Goal: Information Seeking & Learning: Learn about a topic

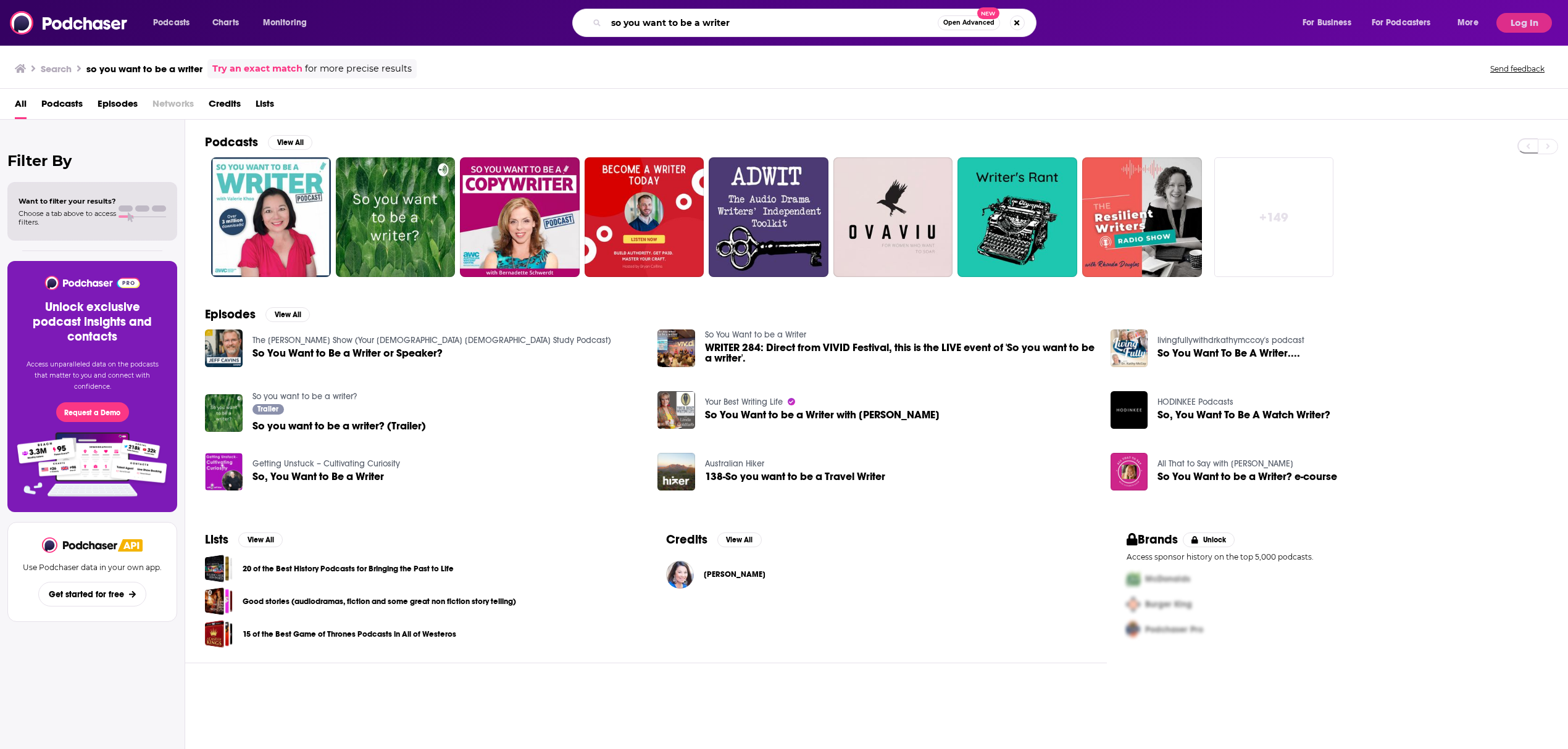
drag, startPoint x: 745, startPoint y: 23, endPoint x: 602, endPoint y: 22, distance: 143.0
click at [602, 22] on div "so you want to be a writer Open Advanced New" at bounding box center [804, 23] width 465 height 28
type input "d"
click at [769, 18] on input "reading [PERSON_NAME]" at bounding box center [772, 22] width 332 height 20
type input "reading [PERSON_NAME]"
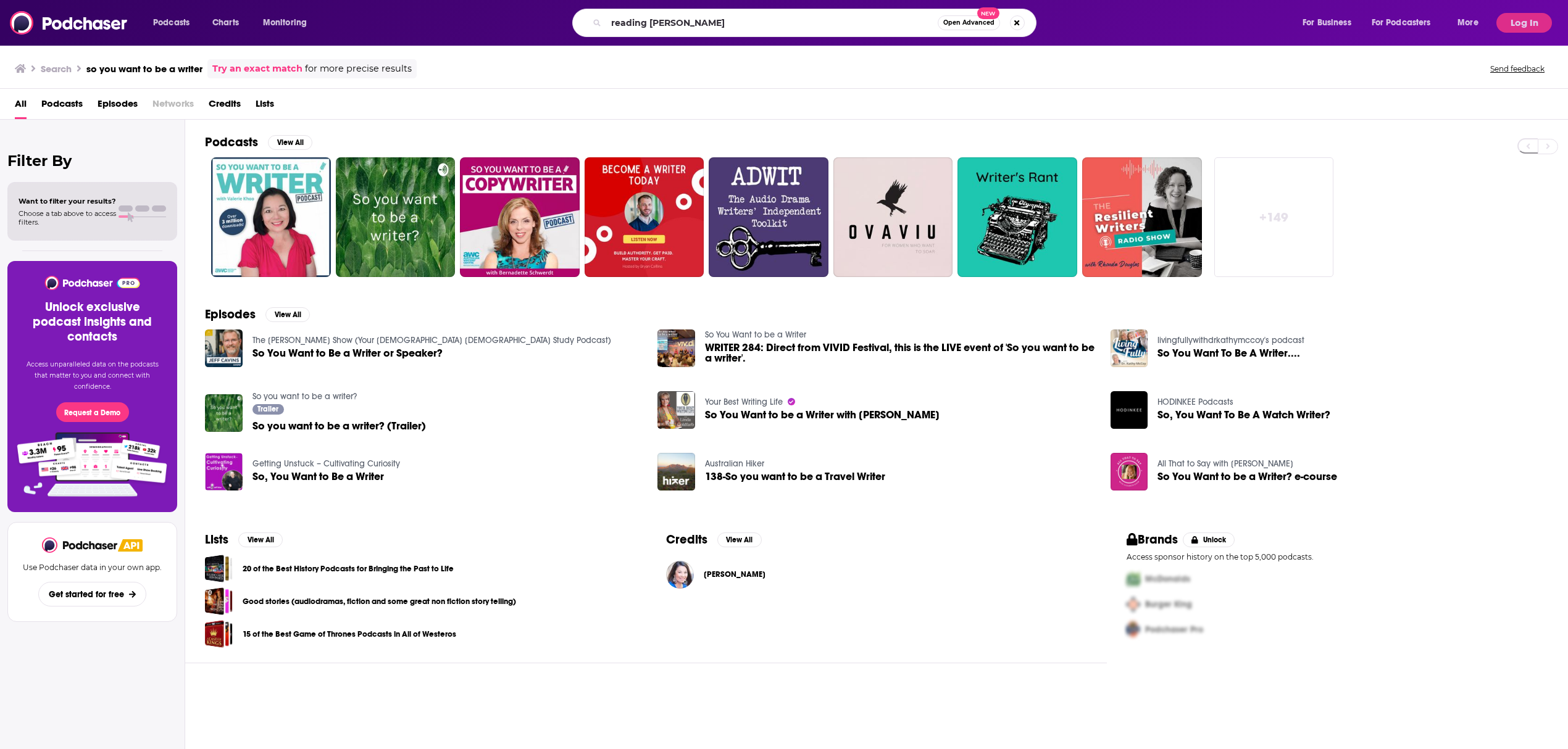
click at [968, 20] on span "Open Advanced" at bounding box center [969, 22] width 52 height 6
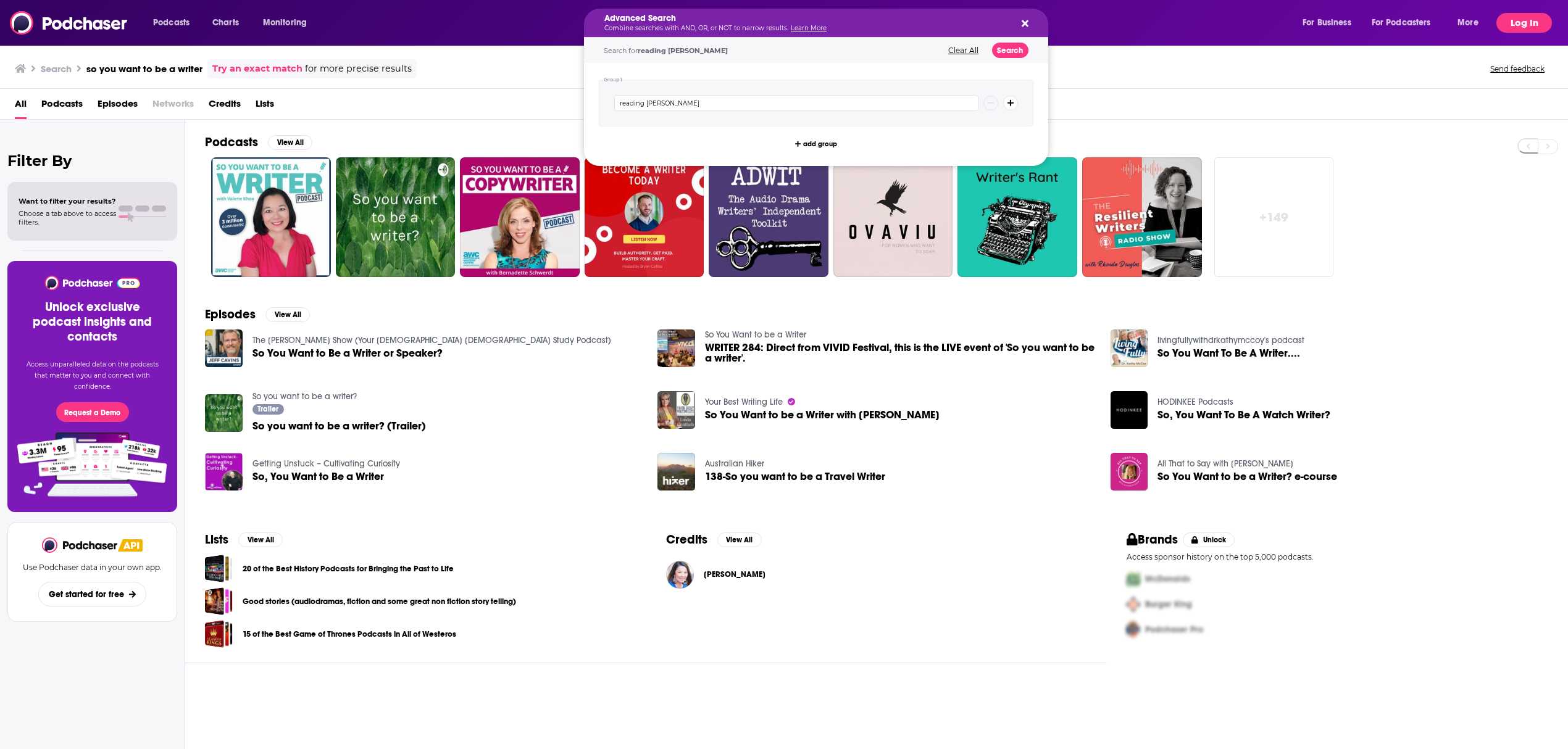
click at [1510, 28] on button "Log In" at bounding box center [1525, 22] width 56 height 20
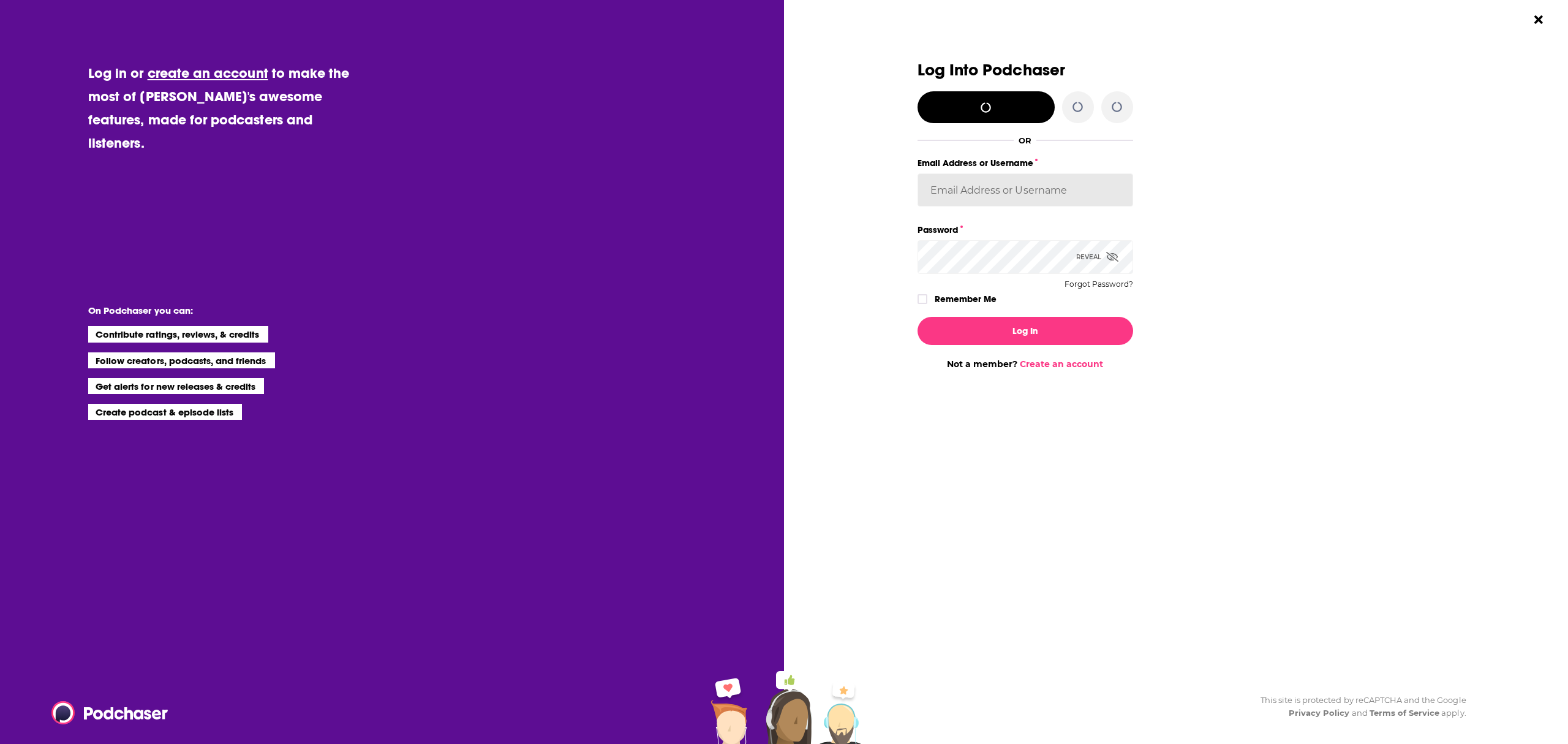
type input "[PERSON_NAME][EMAIL_ADDRESS][PERSON_NAME][DOMAIN_NAME]"
click at [1013, 331] on button "Log In" at bounding box center [1026, 331] width 215 height 28
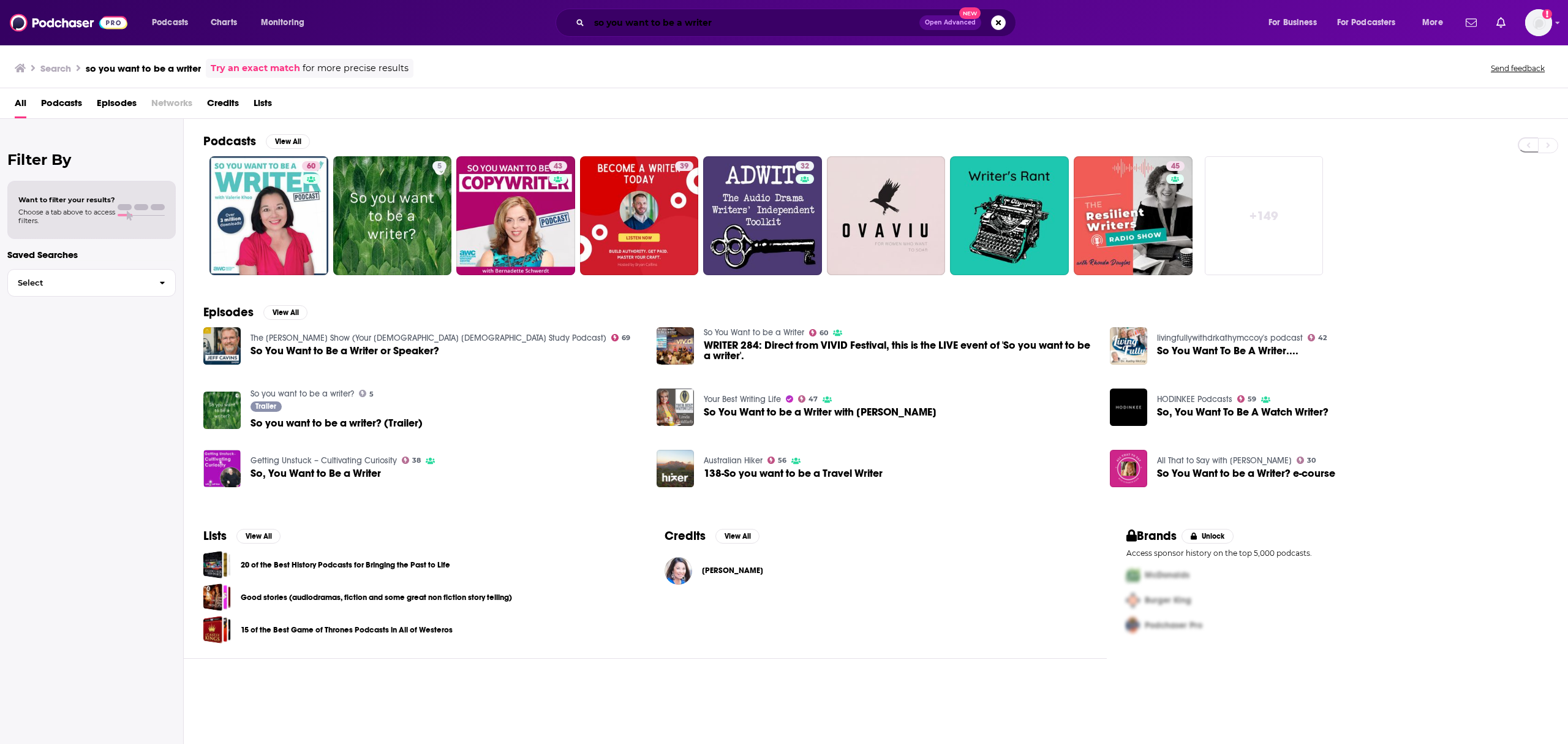
click at [727, 16] on input "so you want to be a writer" at bounding box center [754, 22] width 330 height 20
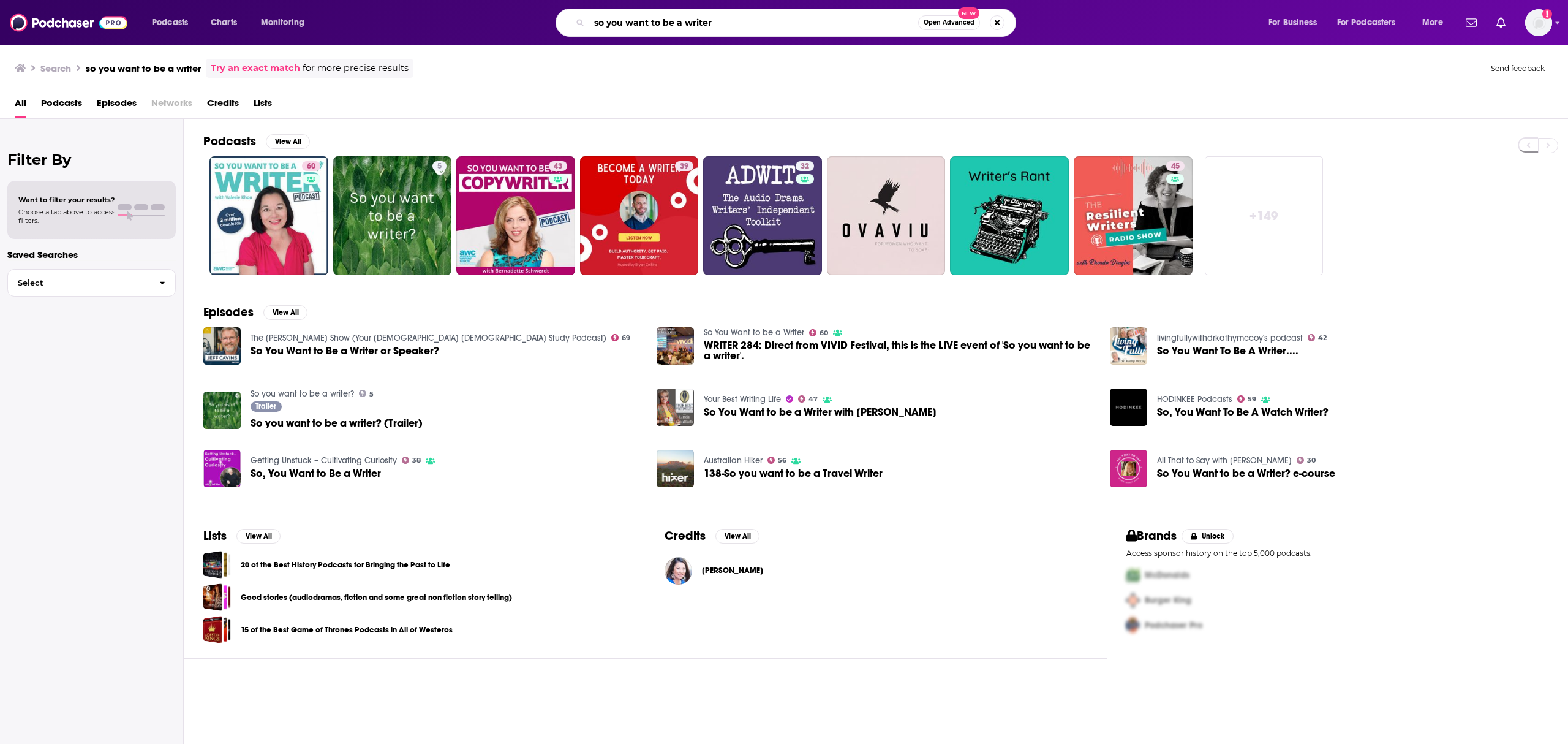
drag, startPoint x: 723, startPoint y: 20, endPoint x: 584, endPoint y: 28, distance: 139.2
click at [584, 28] on div "so you want to be a writer Open Advanced New" at bounding box center [786, 23] width 461 height 28
click at [584, 30] on div "so you want to be a writer Open Advanced New" at bounding box center [786, 23] width 461 height 28
drag, startPoint x: 748, startPoint y: 21, endPoint x: 557, endPoint y: 27, distance: 191.1
click at [557, 27] on div "so you want to be a writer Open Advanced New" at bounding box center [786, 23] width 461 height 28
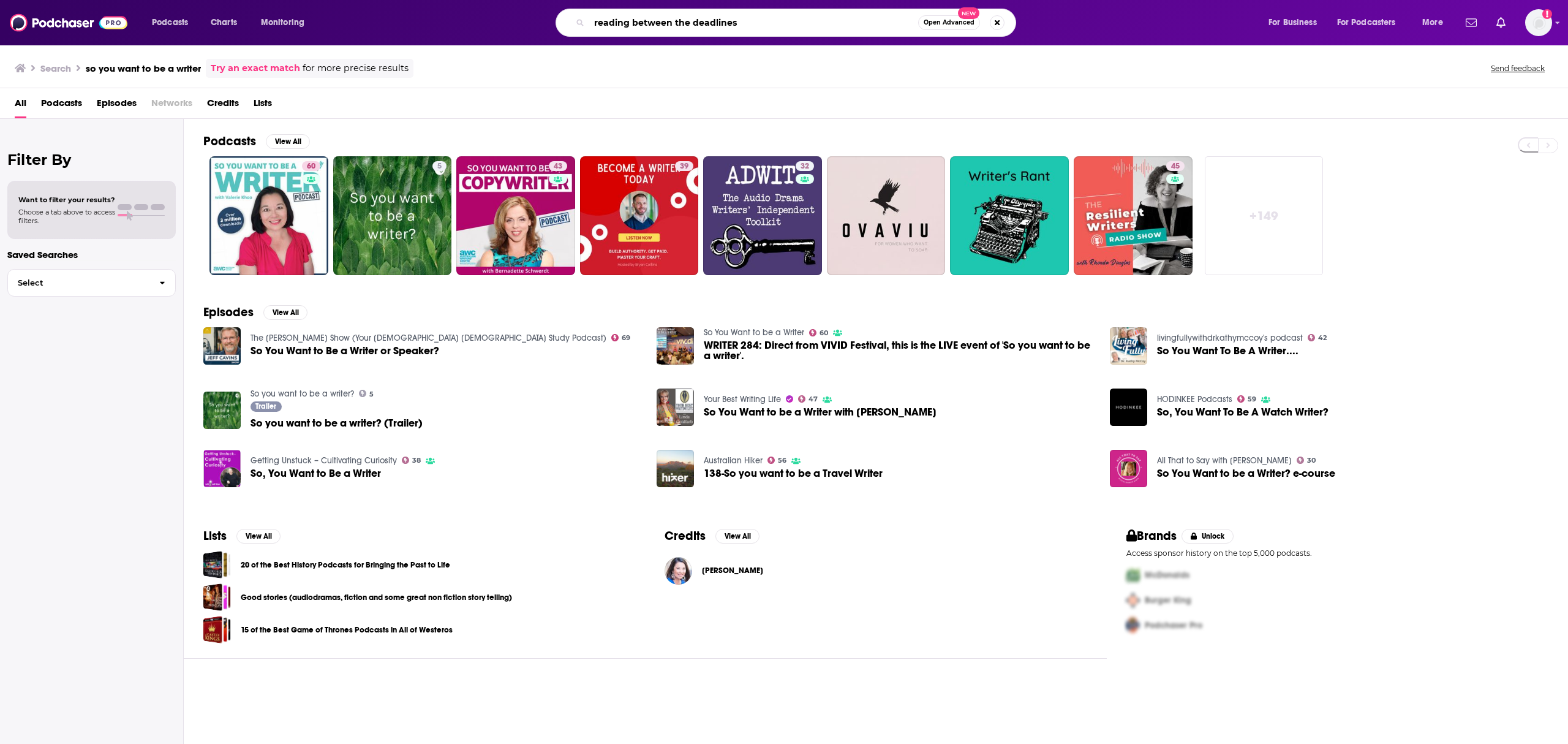
type input "reading between the deadlines"
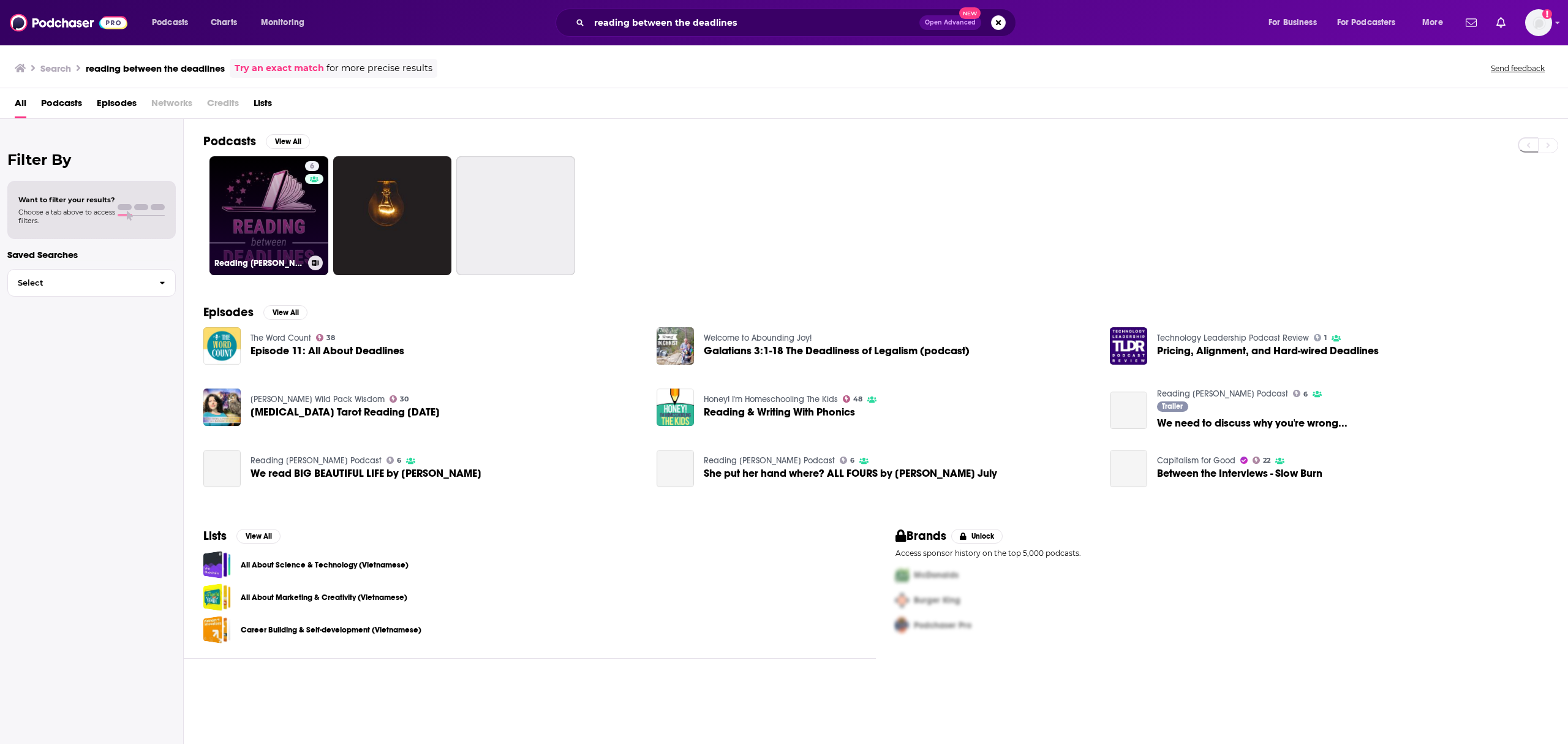
click at [266, 215] on link "6 Reading [PERSON_NAME] Podcast" at bounding box center [269, 215] width 119 height 119
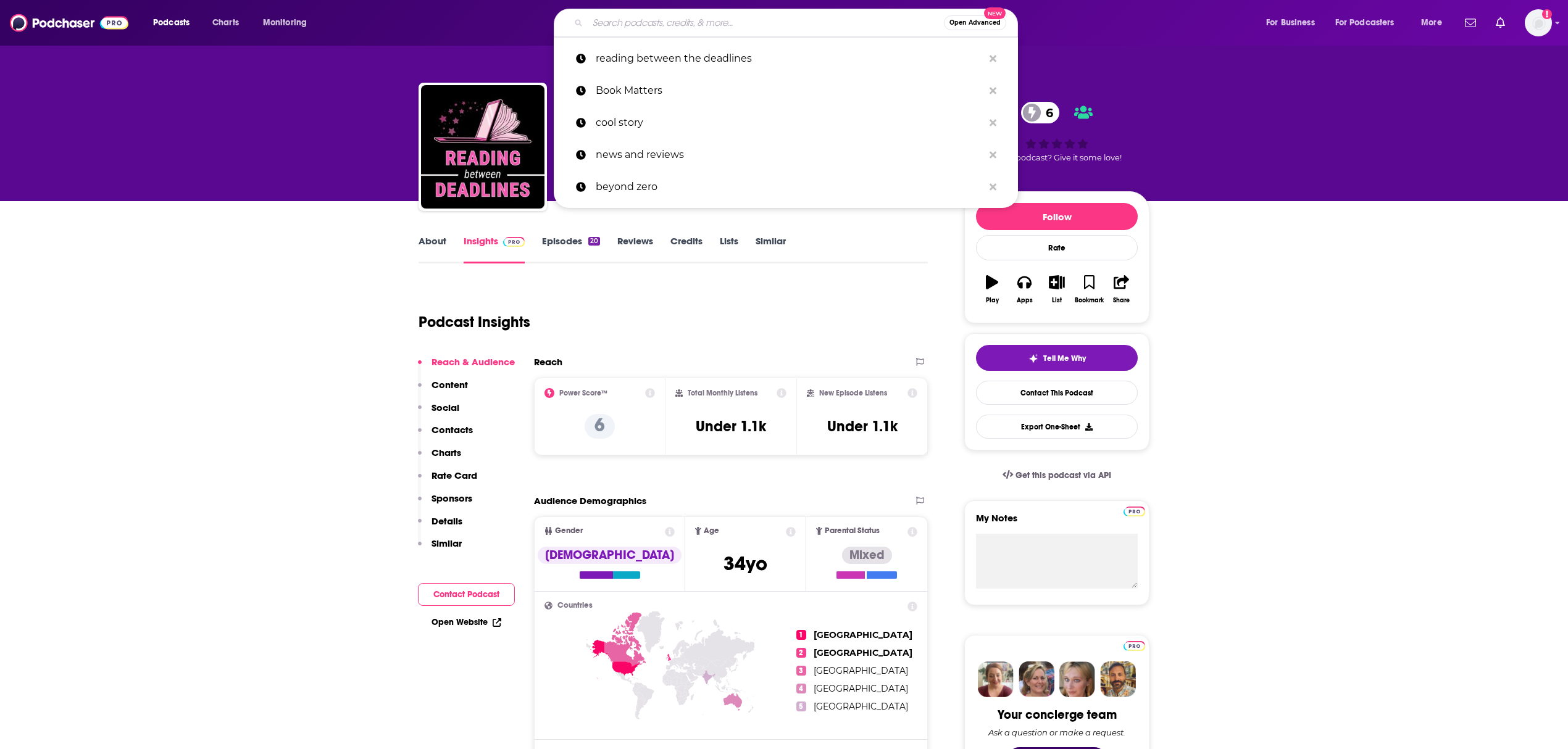
click at [701, 18] on input "Search podcasts, credits, & more..." at bounding box center [766, 22] width 356 height 20
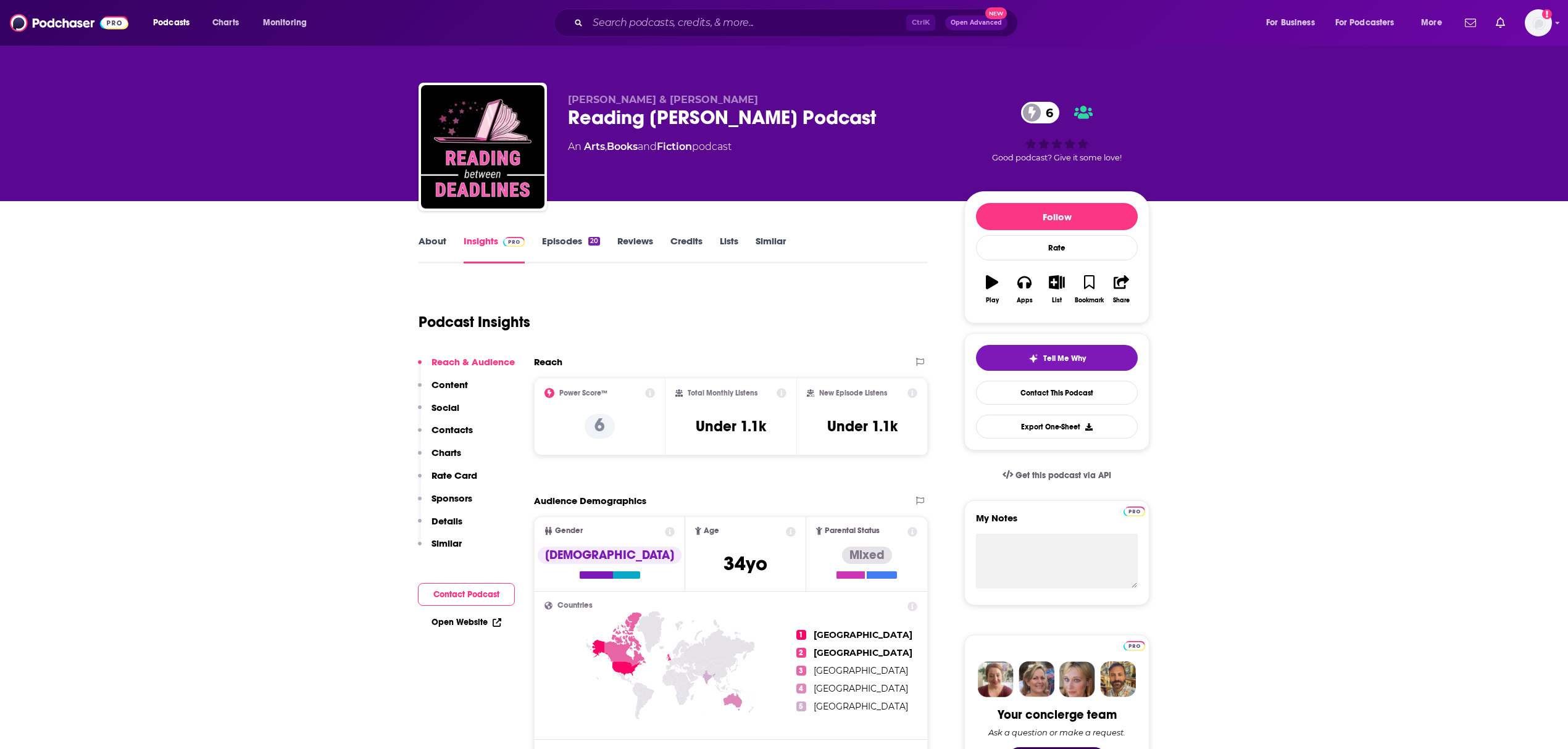
click at [1206, 75] on div "[PERSON_NAME] & [PERSON_NAME] Reading [PERSON_NAME] Podcast 6 An Arts , Books a…" at bounding box center [784, 100] width 1568 height 201
click at [646, 28] on input "Search podcasts, credits, & more..." at bounding box center [747, 22] width 319 height 20
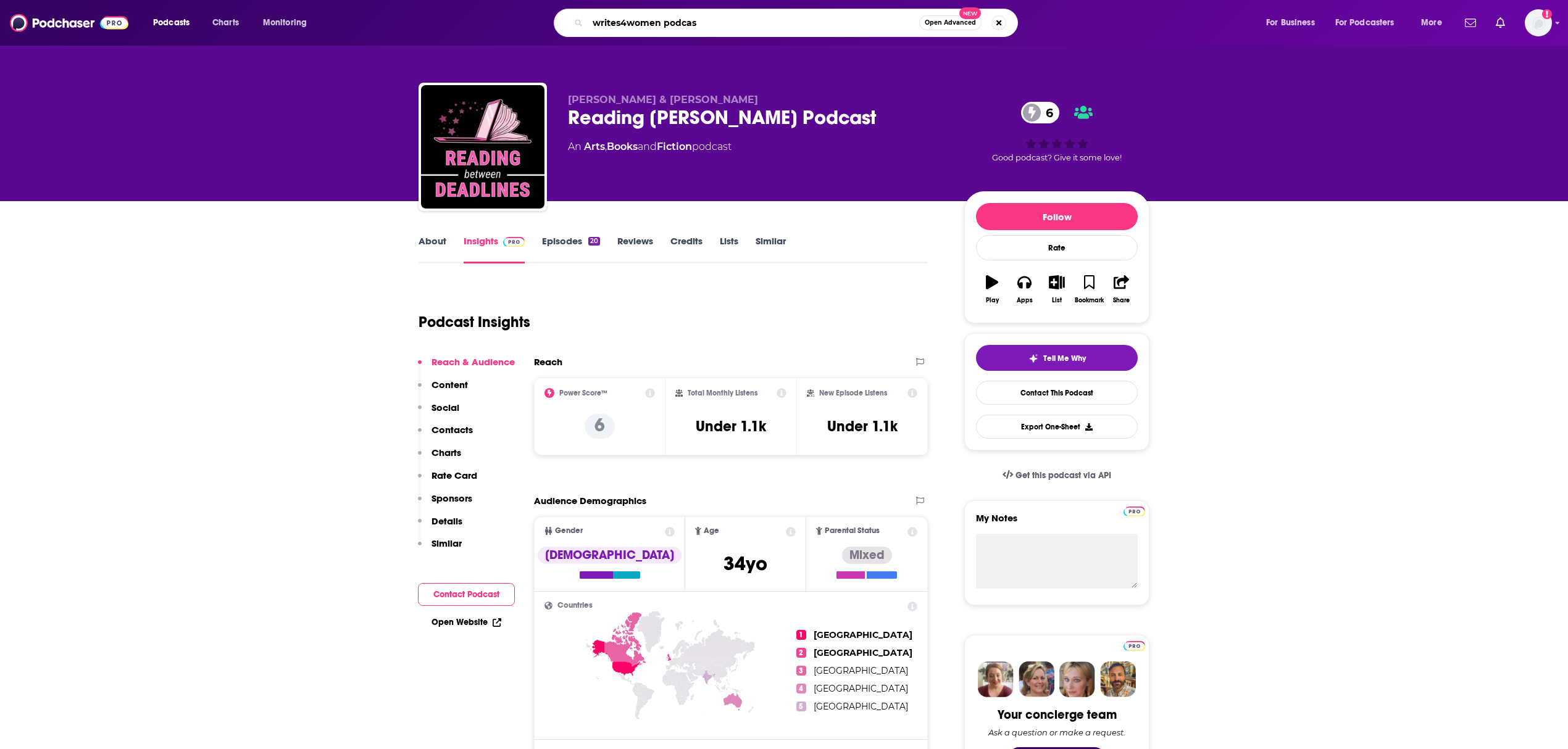
type input "writes4women podcast"
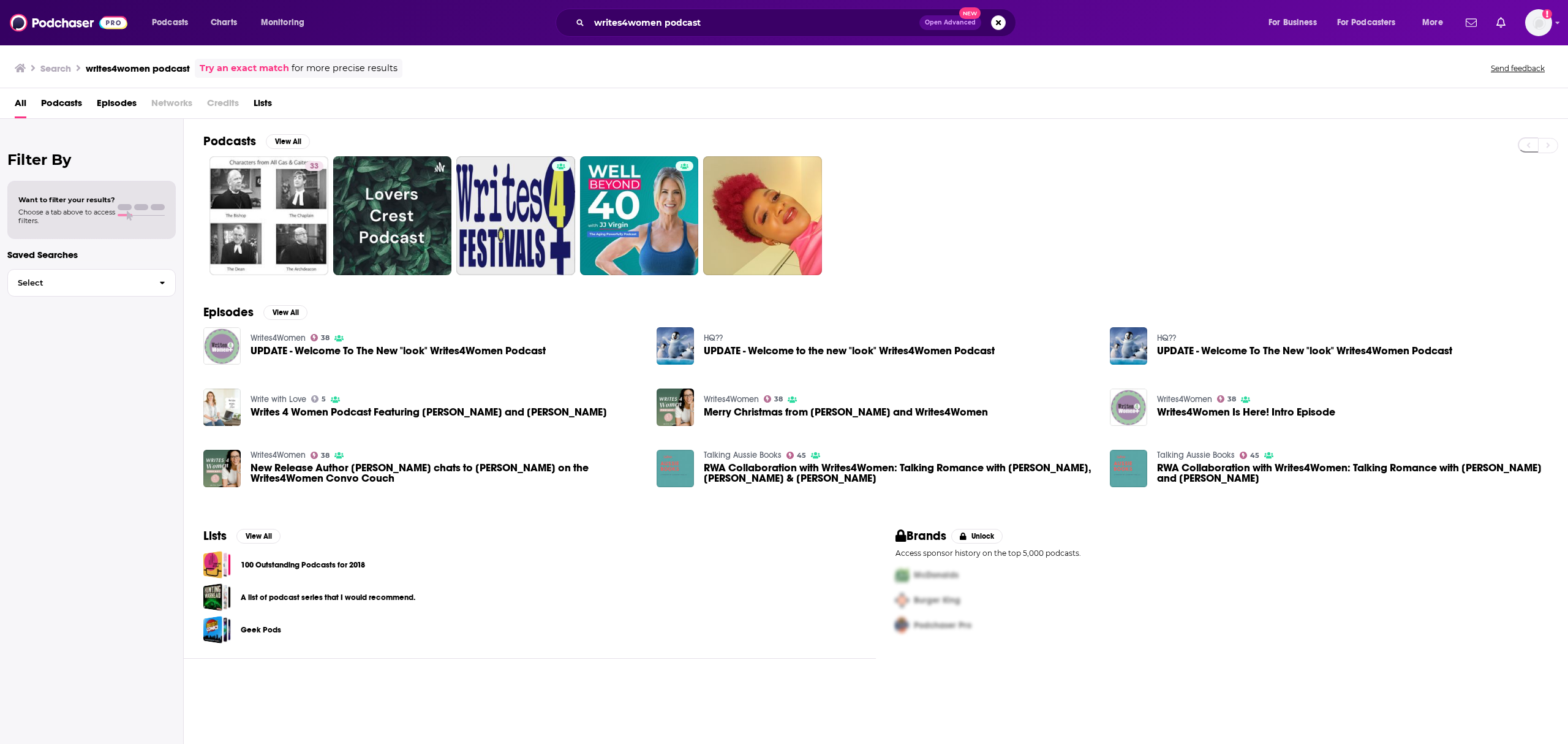
click at [287, 472] on span "New Release Author [PERSON_NAME] chats to [PERSON_NAME] on the Writes4Women Con…" at bounding box center [446, 473] width 392 height 21
